Goal: Task Accomplishment & Management: Use online tool/utility

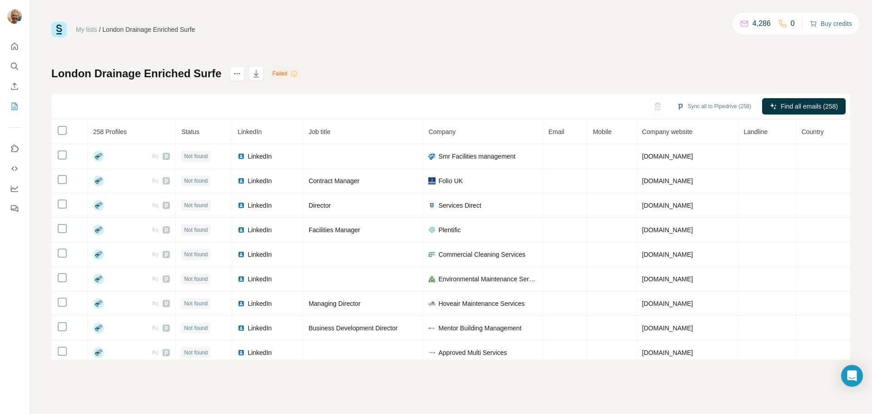
click at [833, 26] on button "Buy credits" at bounding box center [831, 23] width 42 height 13
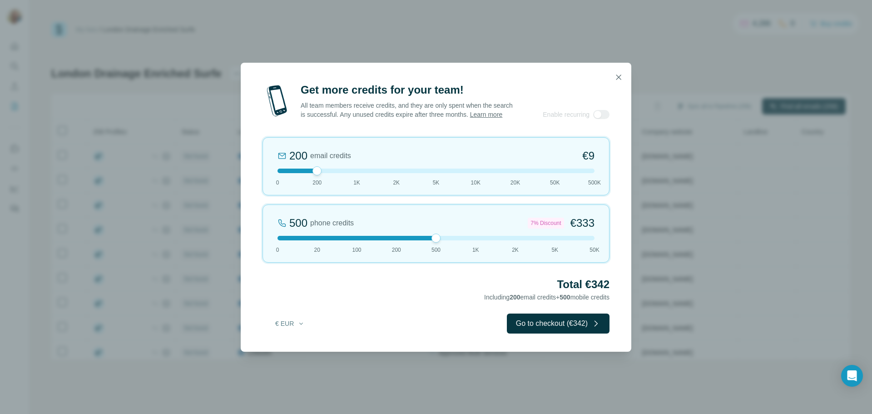
drag, startPoint x: 319, startPoint y: 242, endPoint x: 434, endPoint y: 243, distance: 115.0
click at [434, 243] on div at bounding box center [436, 238] width 9 height 9
click at [580, 330] on button "Go to checkout (€342)" at bounding box center [558, 324] width 103 height 20
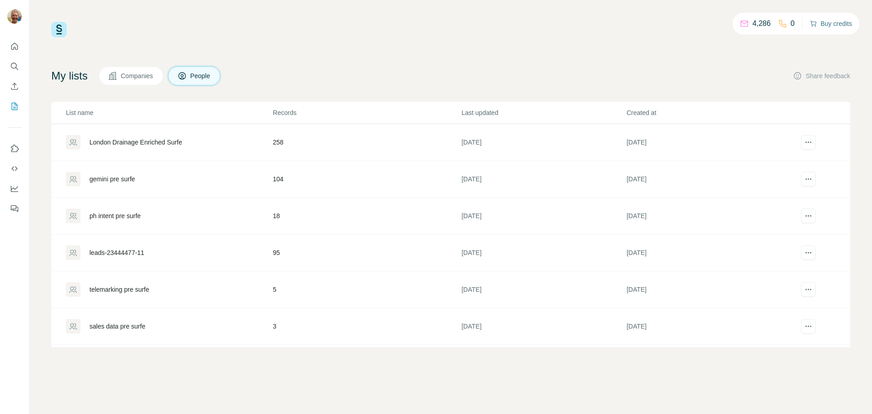
click at [828, 21] on button "Buy credits" at bounding box center [831, 23] width 42 height 13
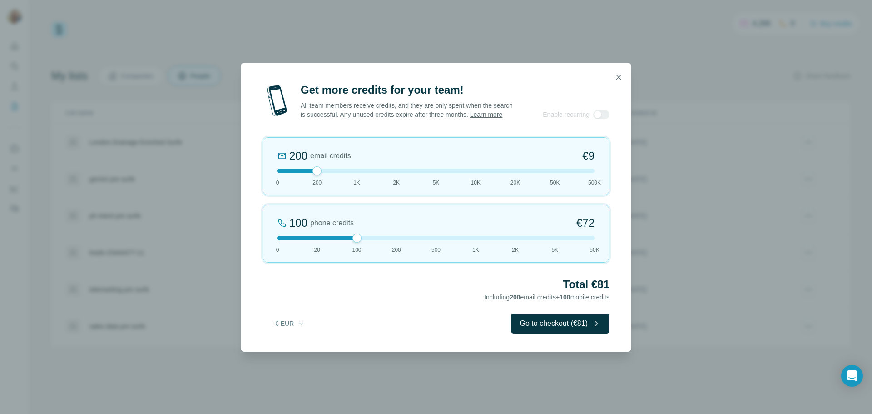
drag, startPoint x: 314, startPoint y: 242, endPoint x: 355, endPoint y: 242, distance: 41.8
click at [355, 242] on div at bounding box center [357, 238] width 9 height 9
click at [563, 323] on button "Go to checkout (€81)" at bounding box center [560, 324] width 99 height 20
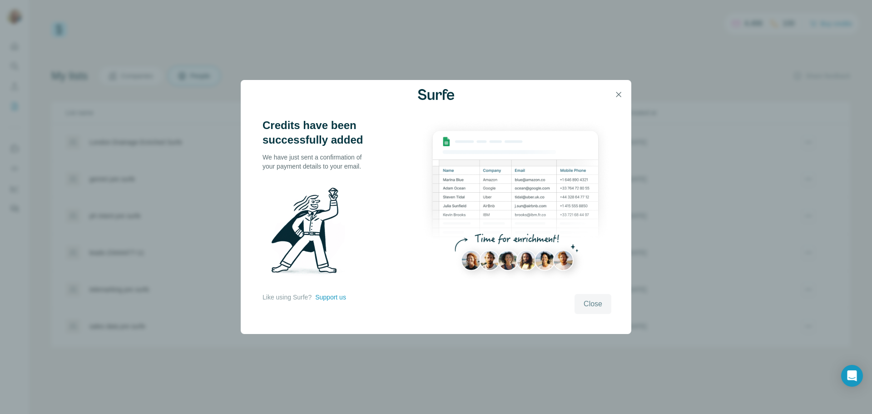
click at [585, 300] on span "Close" at bounding box center [593, 304] width 19 height 11
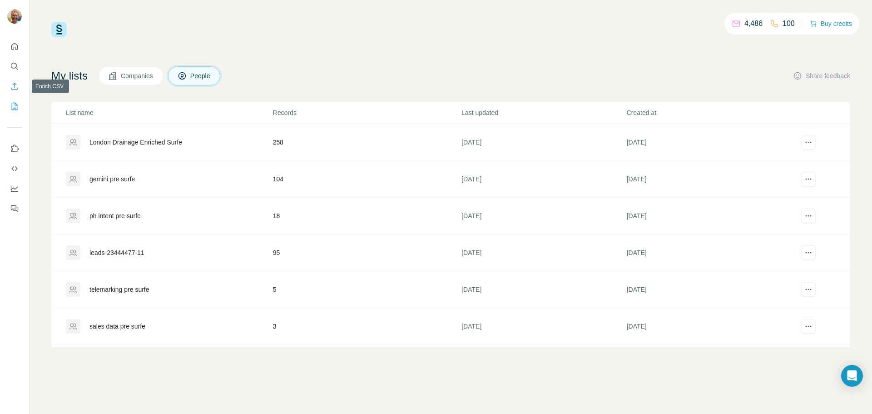
click at [12, 87] on icon "Enrich CSV" at bounding box center [14, 86] width 9 height 9
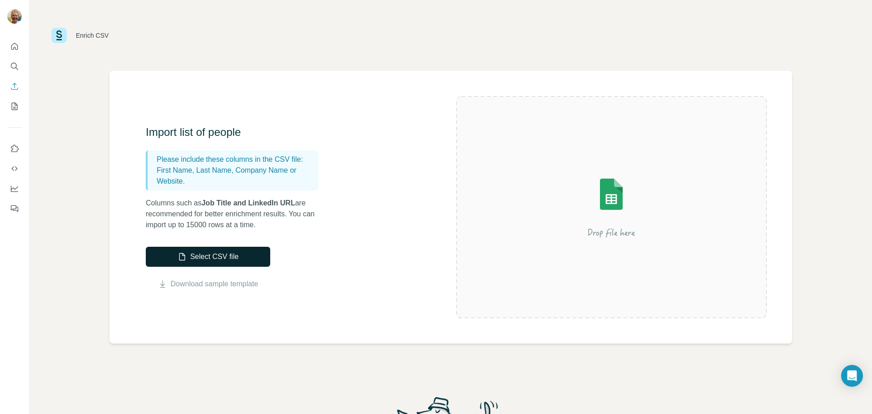
click at [231, 253] on button "Select CSV file" at bounding box center [208, 257] width 125 height 20
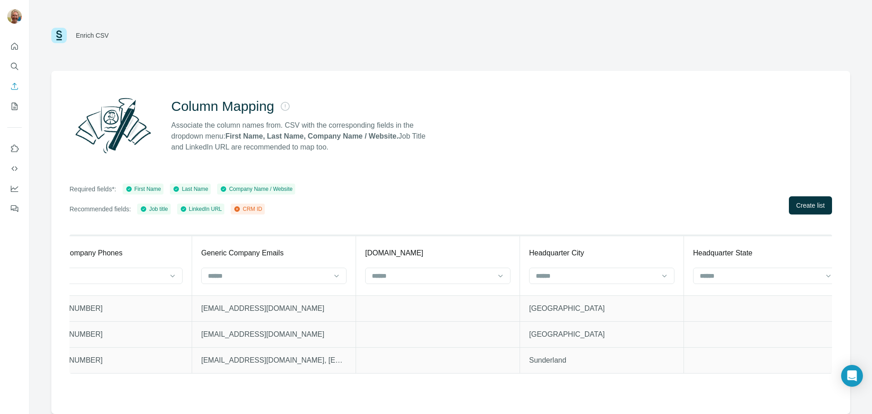
scroll to position [0, 2716]
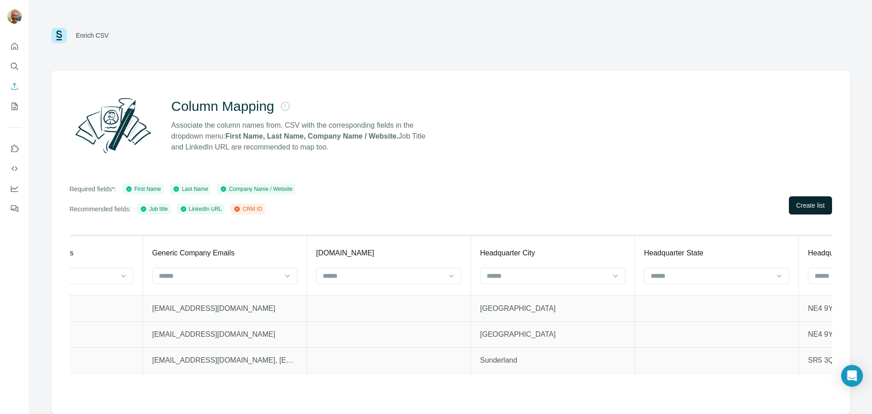
click at [818, 204] on span "Create list" at bounding box center [811, 205] width 29 height 9
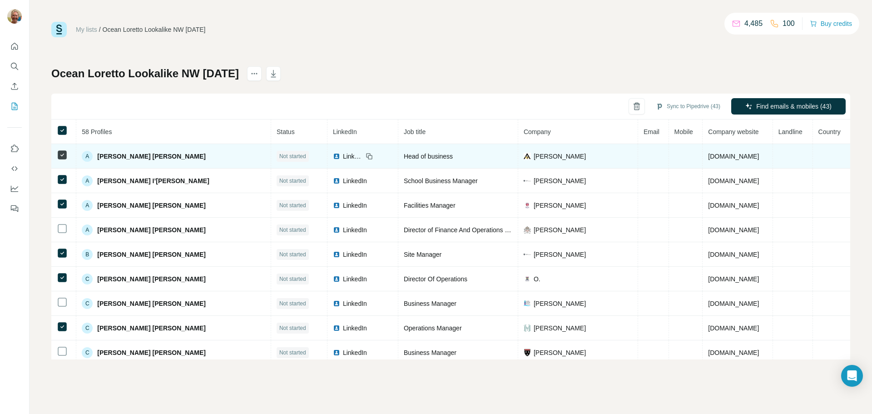
click at [65, 150] on icon at bounding box center [62, 155] width 11 height 11
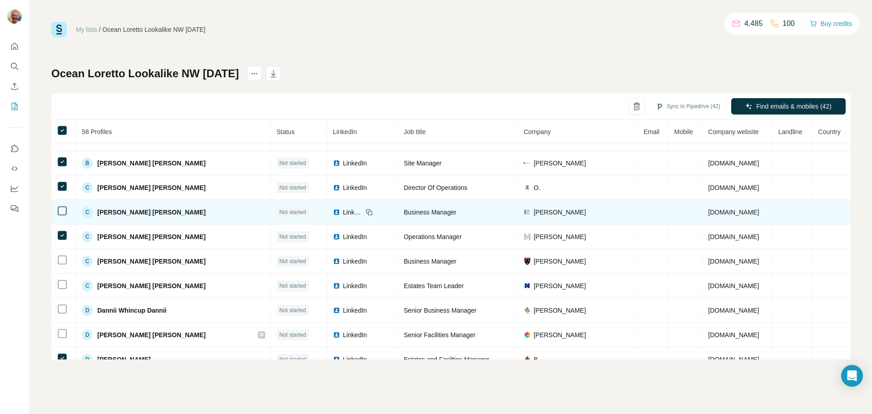
scroll to position [91, 0]
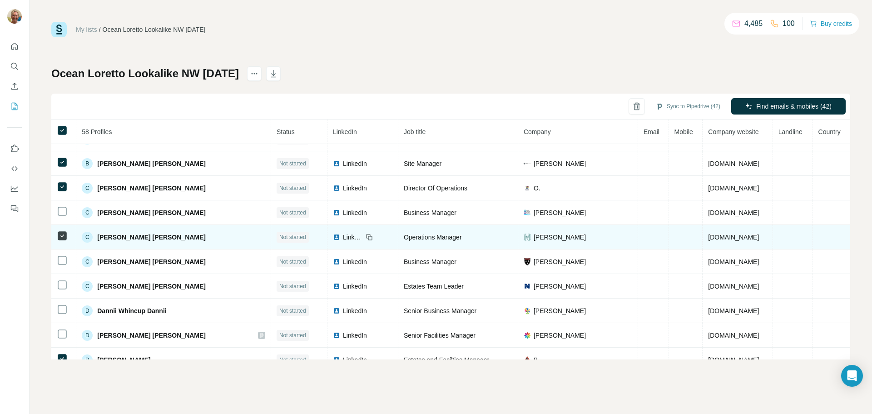
click at [68, 235] on td at bounding box center [63, 237] width 25 height 25
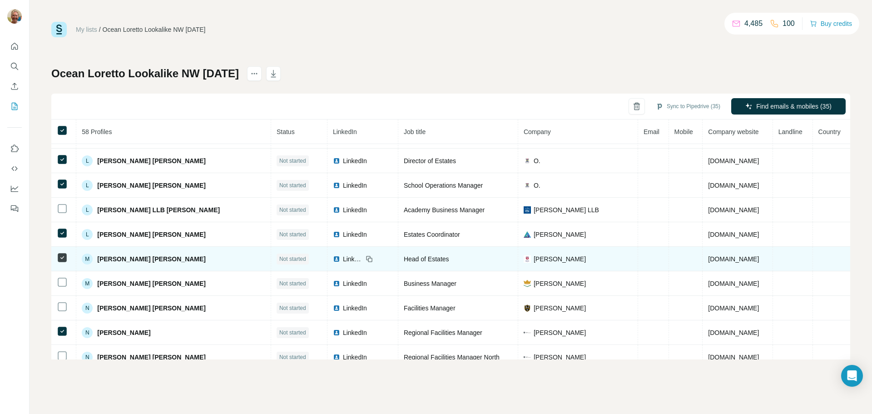
scroll to position [981, 0]
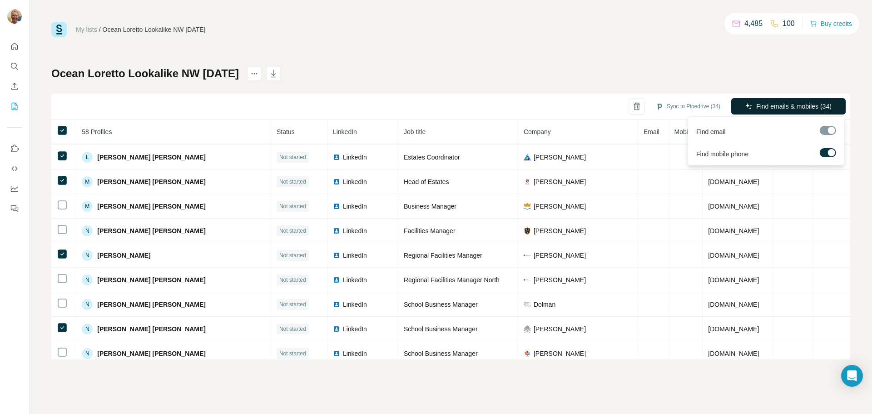
click at [810, 106] on span "Find emails & mobiles (34)" at bounding box center [794, 106] width 75 height 9
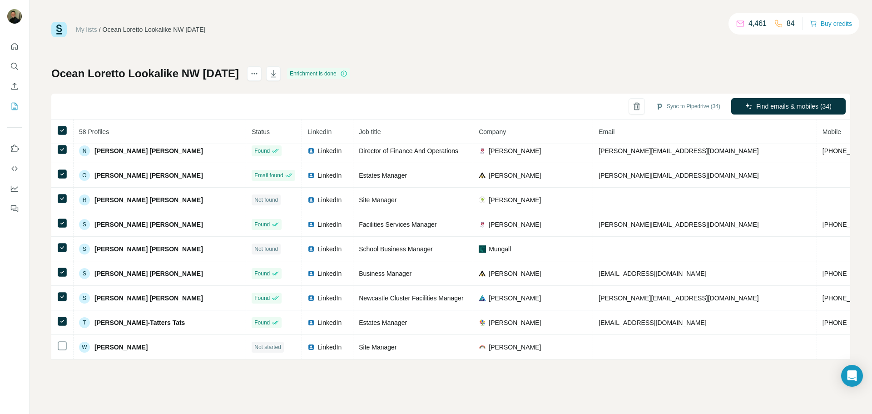
scroll to position [1212, 0]
click at [278, 74] on icon "button" at bounding box center [273, 73] width 9 height 9
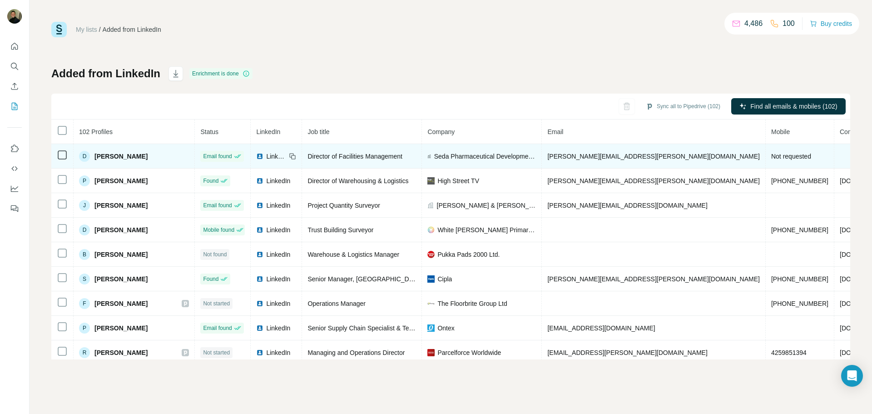
click at [548, 155] on span "darren.gill@sedacms.com" at bounding box center [654, 156] width 213 height 7
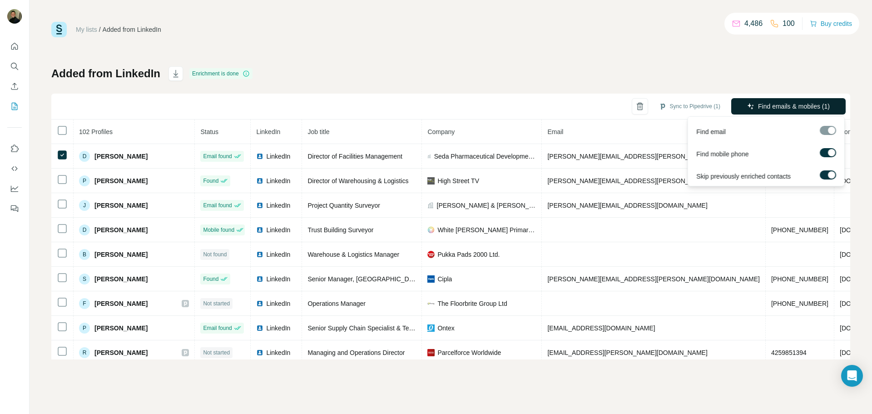
click at [784, 103] on span "Find emails & mobiles (1)" at bounding box center [794, 106] width 72 height 9
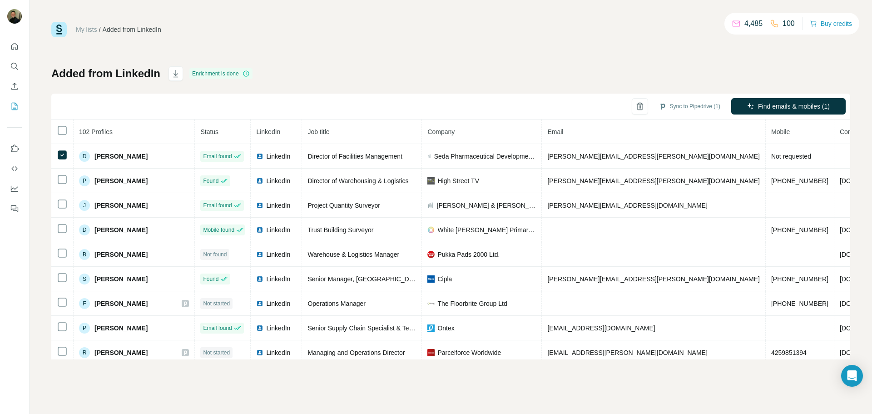
click at [536, 65] on div "My lists / Added from LinkedIn 4,485 100 Buy credits Added from LinkedIn Enrich…" at bounding box center [450, 191] width 799 height 338
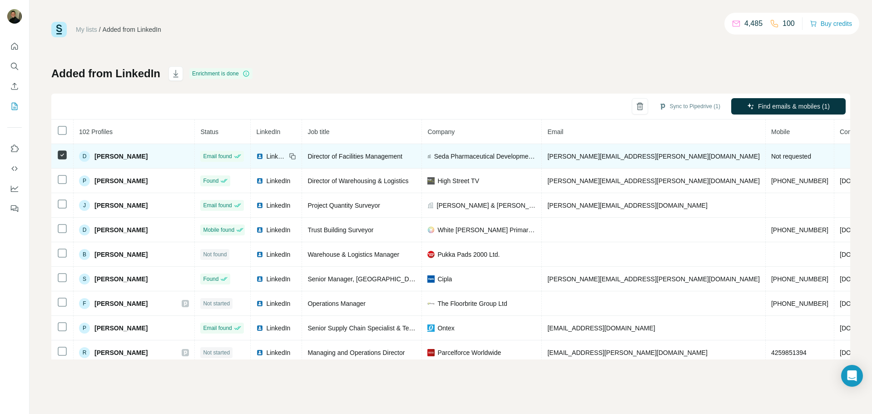
click at [269, 155] on span "LinkedIn" at bounding box center [276, 156] width 20 height 9
